Goal: Task Accomplishment & Management: Manage account settings

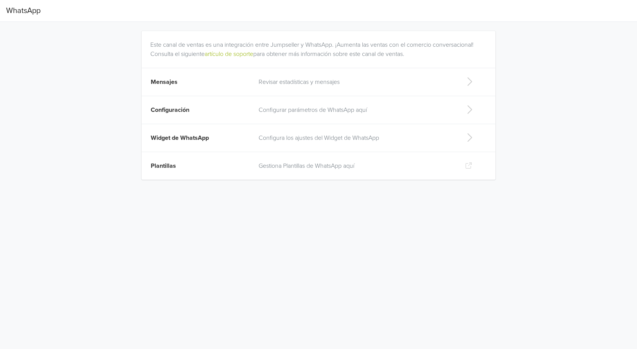
click at [299, 107] on p "Configurar parámetros de WhatsApp aquí" at bounding box center [356, 109] width 194 height 9
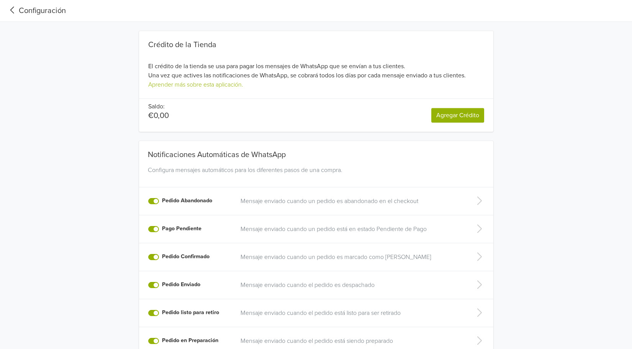
click at [41, 11] on div "Configuración" at bounding box center [36, 10] width 60 height 11
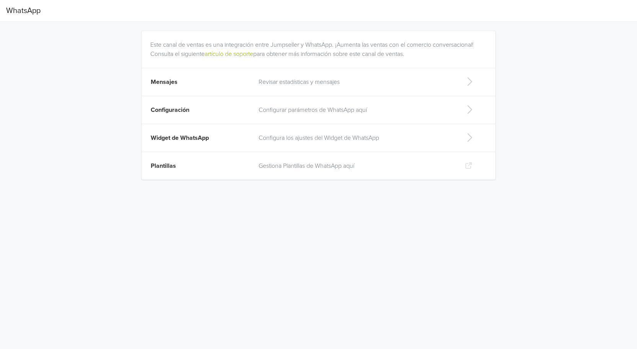
click at [308, 137] on p "Configura los ajustes del Widget de WhatsApp" at bounding box center [356, 137] width 194 height 9
select select "rb"
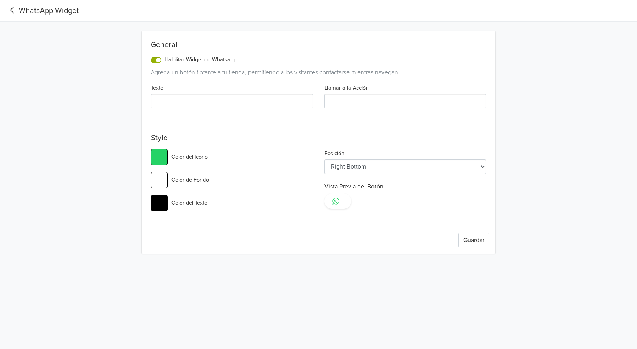
type input "¡Hola! Gracias por contactar con Cómix Extremos, tu tienda online de confianza.…"
type input "¡Escríbenos!"
type input "#25d366"
click at [456, 163] on select "Left Top Left Center Left Bottom Right Top Right Center Right Bottom" at bounding box center [406, 166] width 162 height 15
select select "rb"
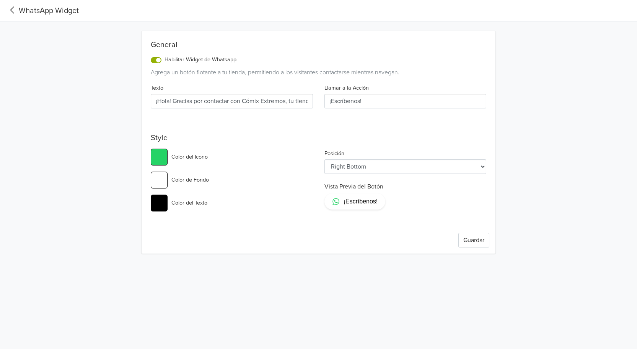
click at [325, 159] on select "Left Top Left Center Left Bottom Right Top Right Center Right Bottom" at bounding box center [406, 166] width 162 height 15
click at [471, 238] on button "Guardar" at bounding box center [474, 240] width 31 height 15
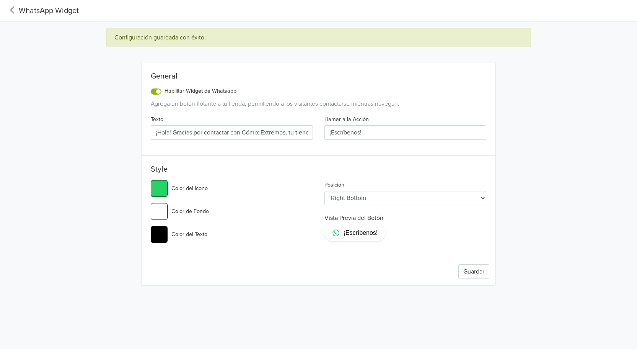
type input "#25d366"
